Goal: Transaction & Acquisition: Purchase product/service

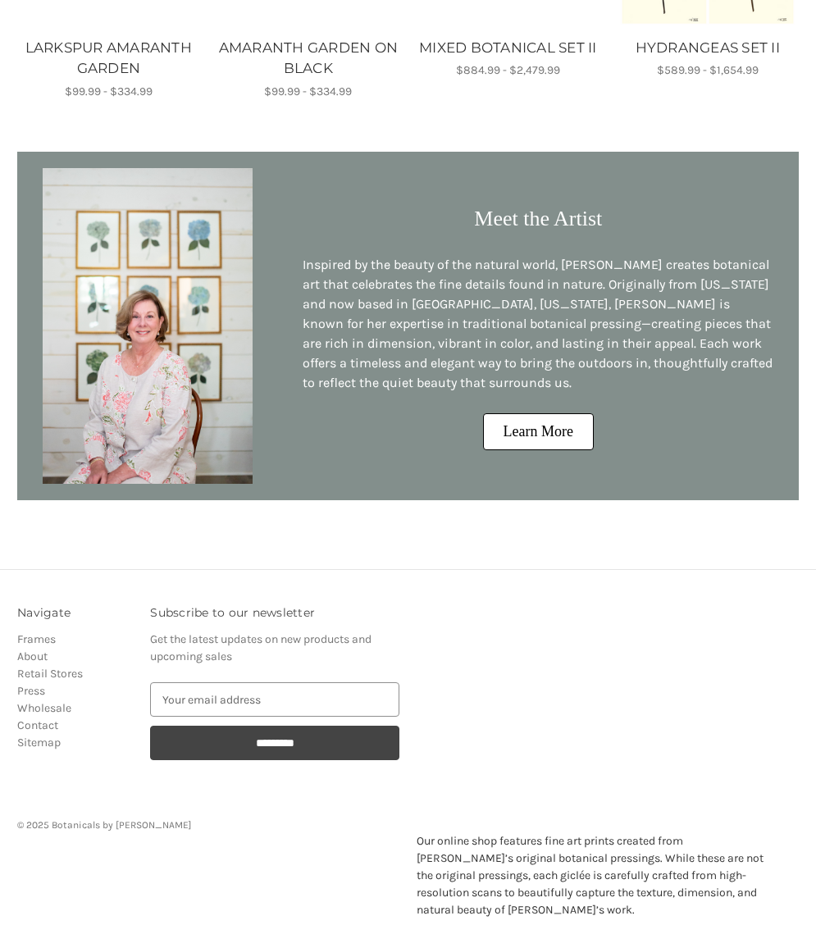
scroll to position [534, 0]
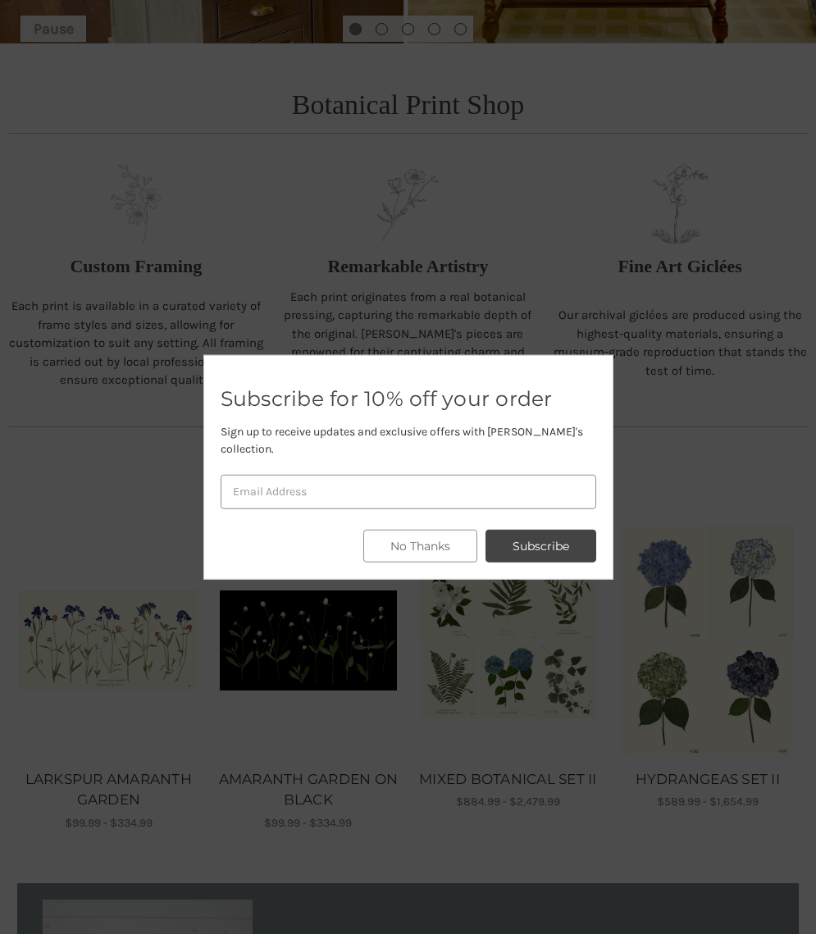
click at [520, 821] on div at bounding box center [408, 467] width 816 height 934
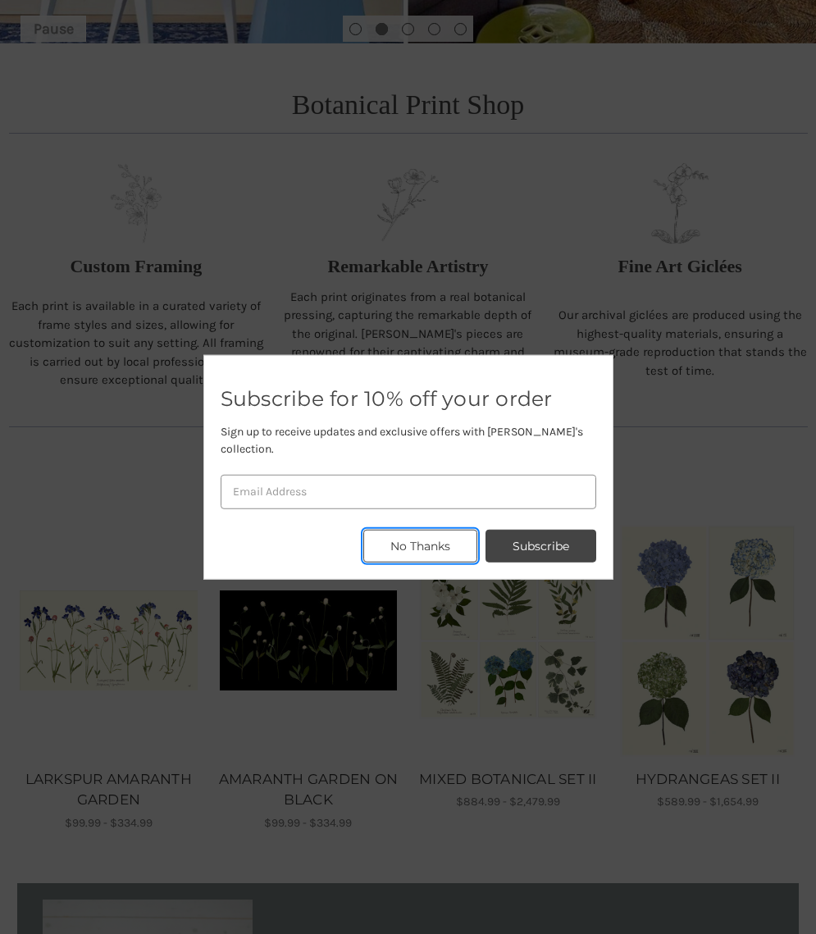
click at [432, 540] on button "No Thanks" at bounding box center [420, 546] width 114 height 33
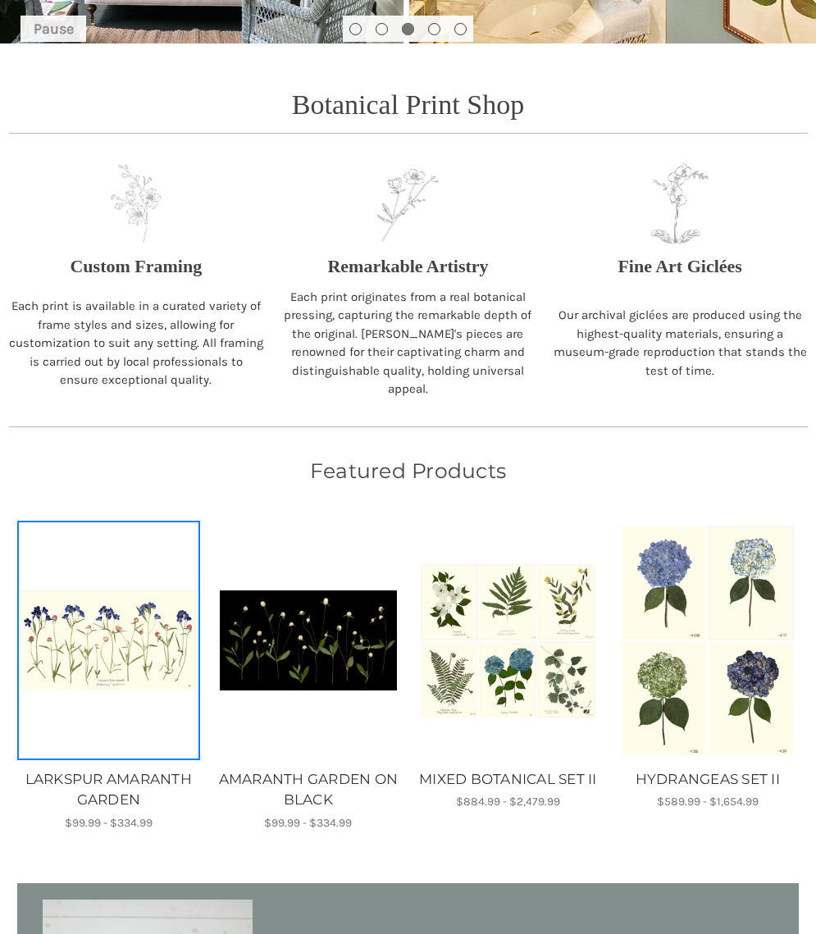
click at [139, 611] on img "LARKSPUR AMARANTH GARDEN, Price range from $99.99 to $334.99\a\a" at bounding box center [109, 641] width 178 height 100
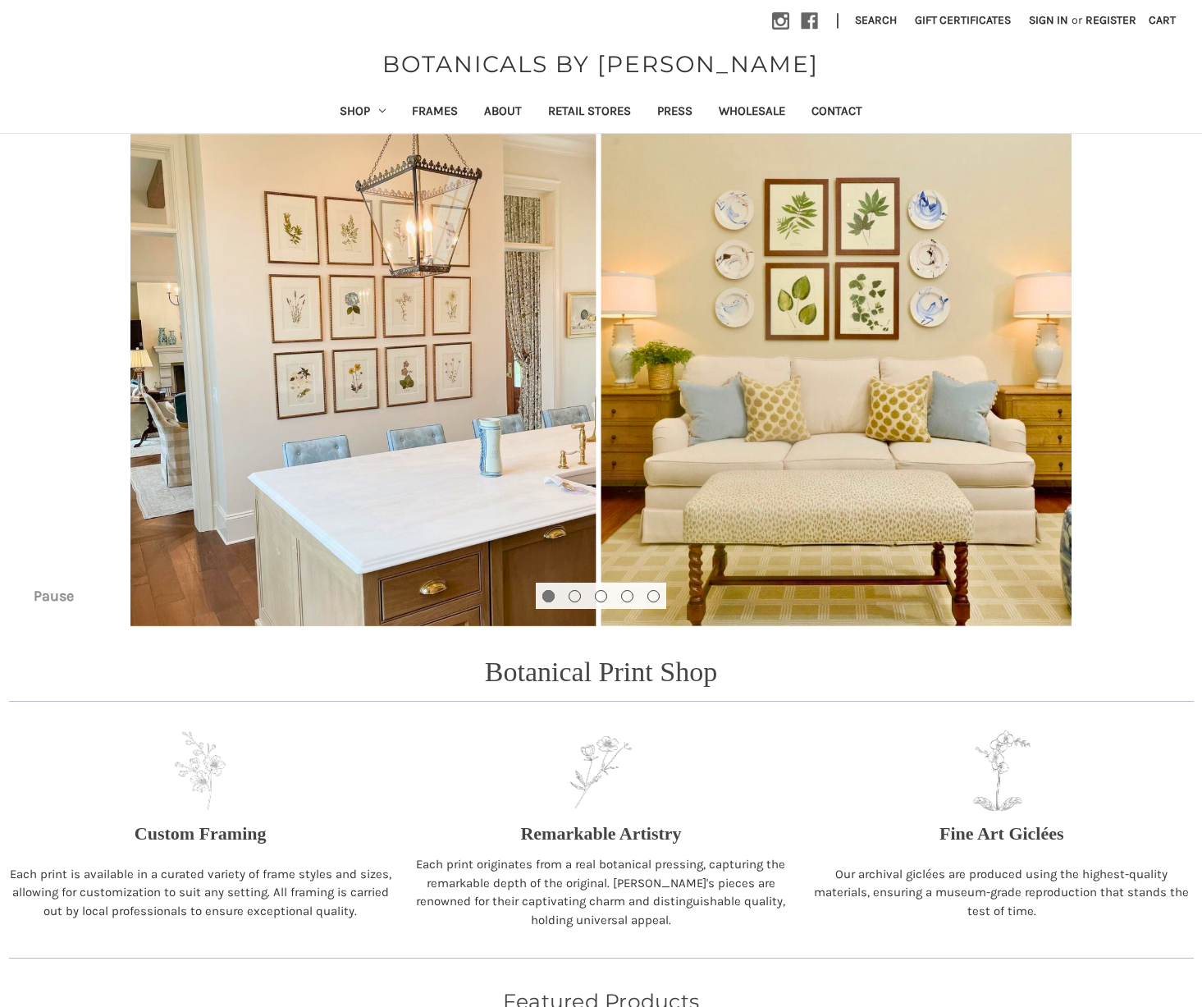
scroll to position [534, 0]
